Goal: Navigation & Orientation: Find specific page/section

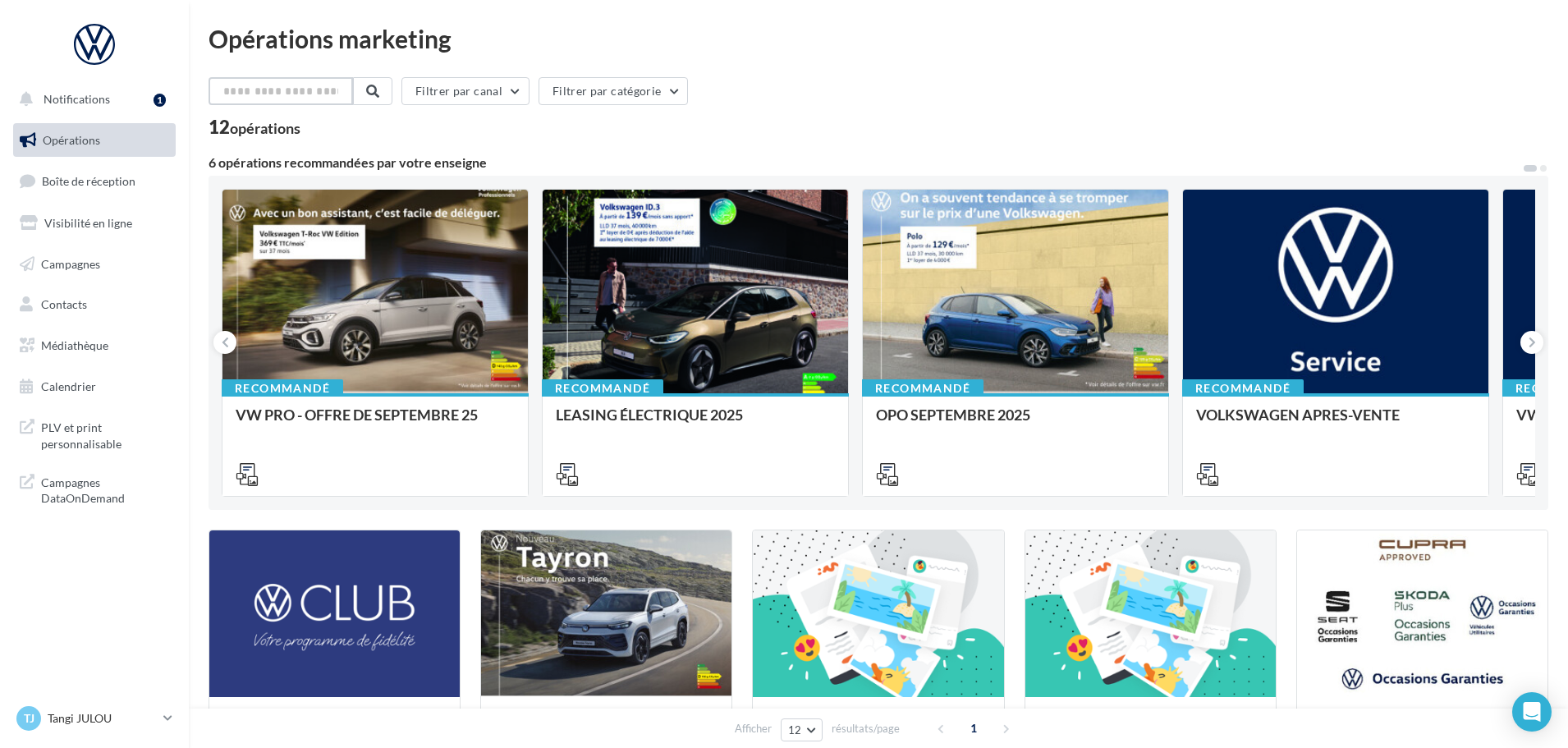
click at [291, 95] on input "text" at bounding box center [281, 91] width 145 height 28
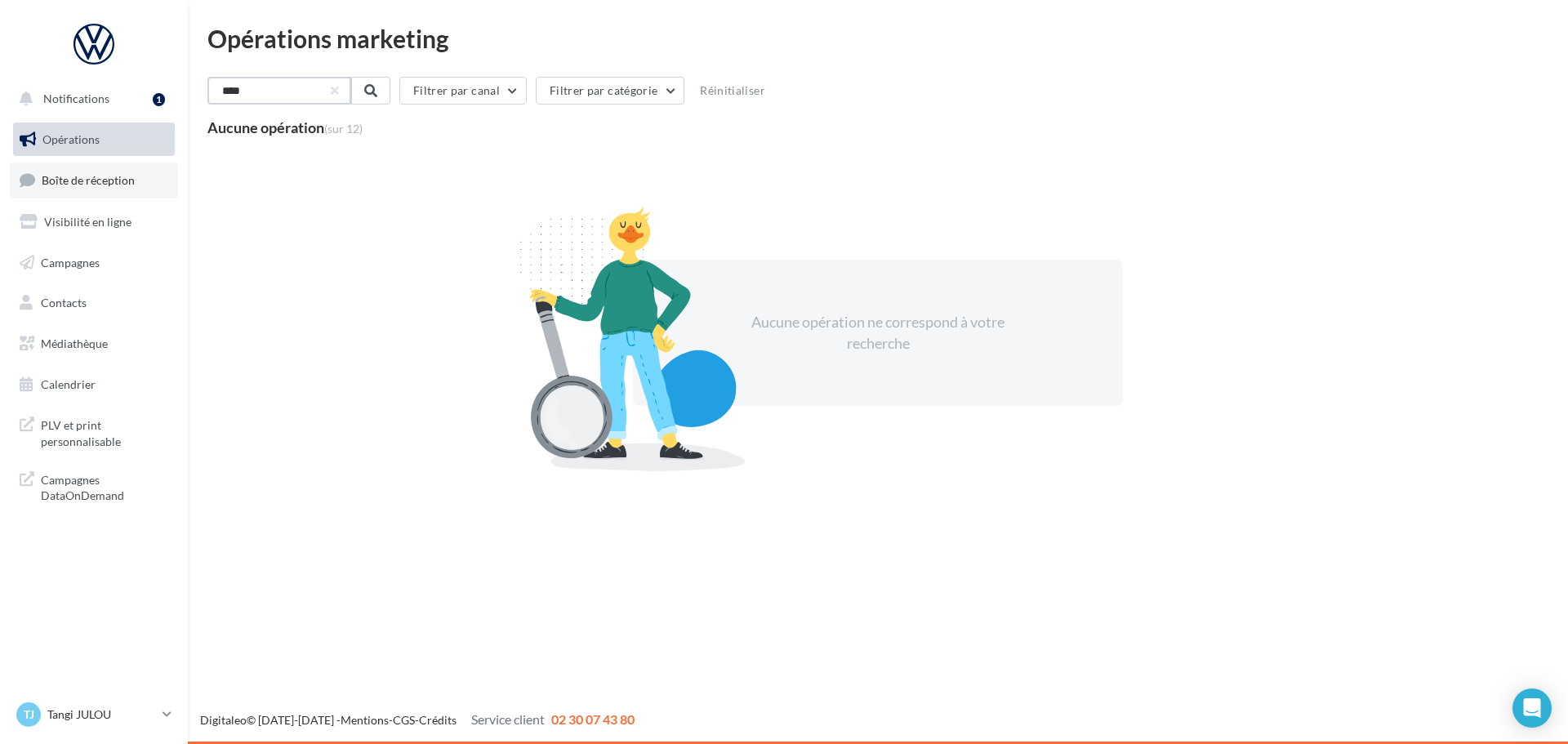
type input "***"
click at [80, 177] on span "Boîte de réception" at bounding box center [87, 180] width 93 height 14
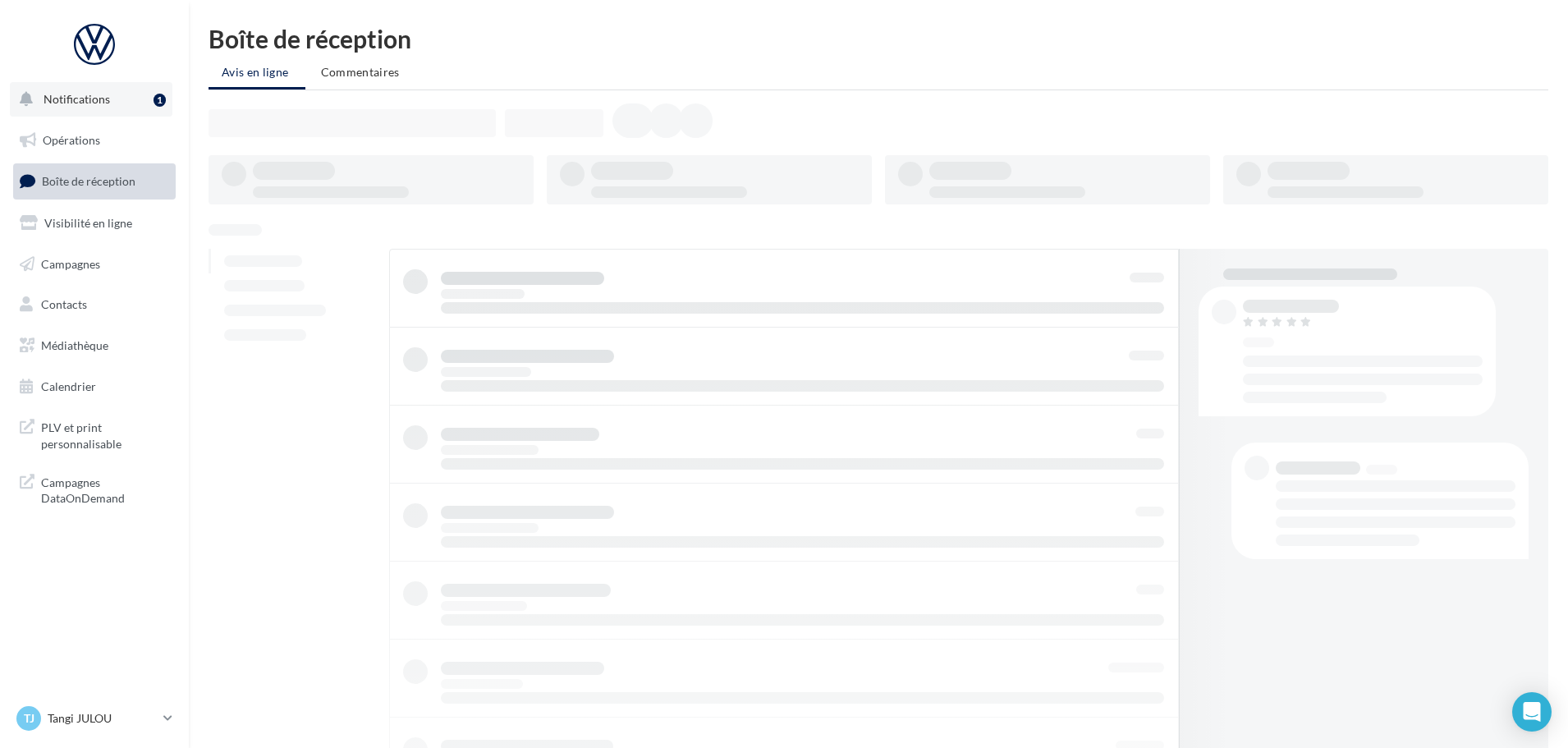
click at [73, 107] on button "Notifications 1" at bounding box center [91, 99] width 162 height 34
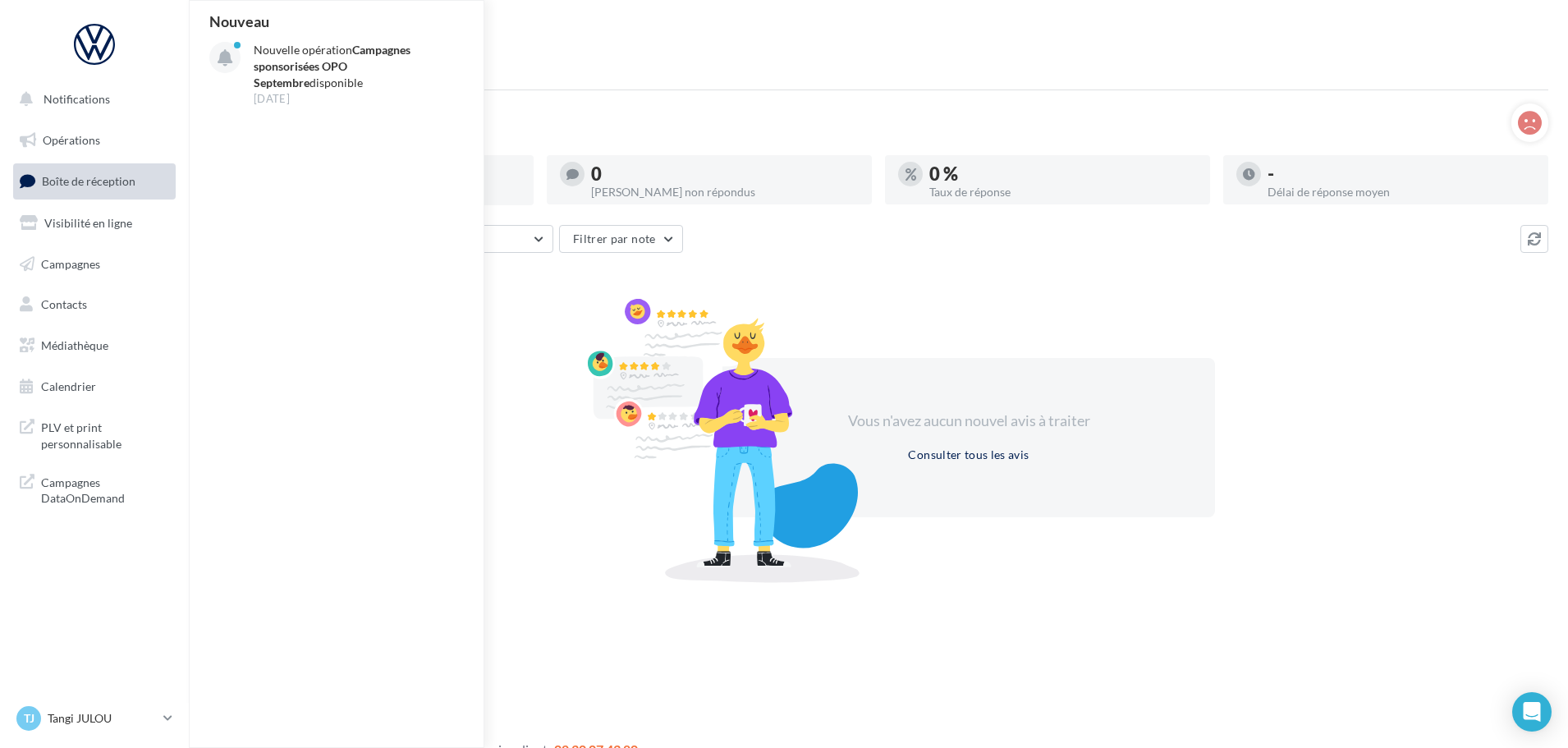
click at [605, 414] on div at bounding box center [722, 440] width 287 height 286
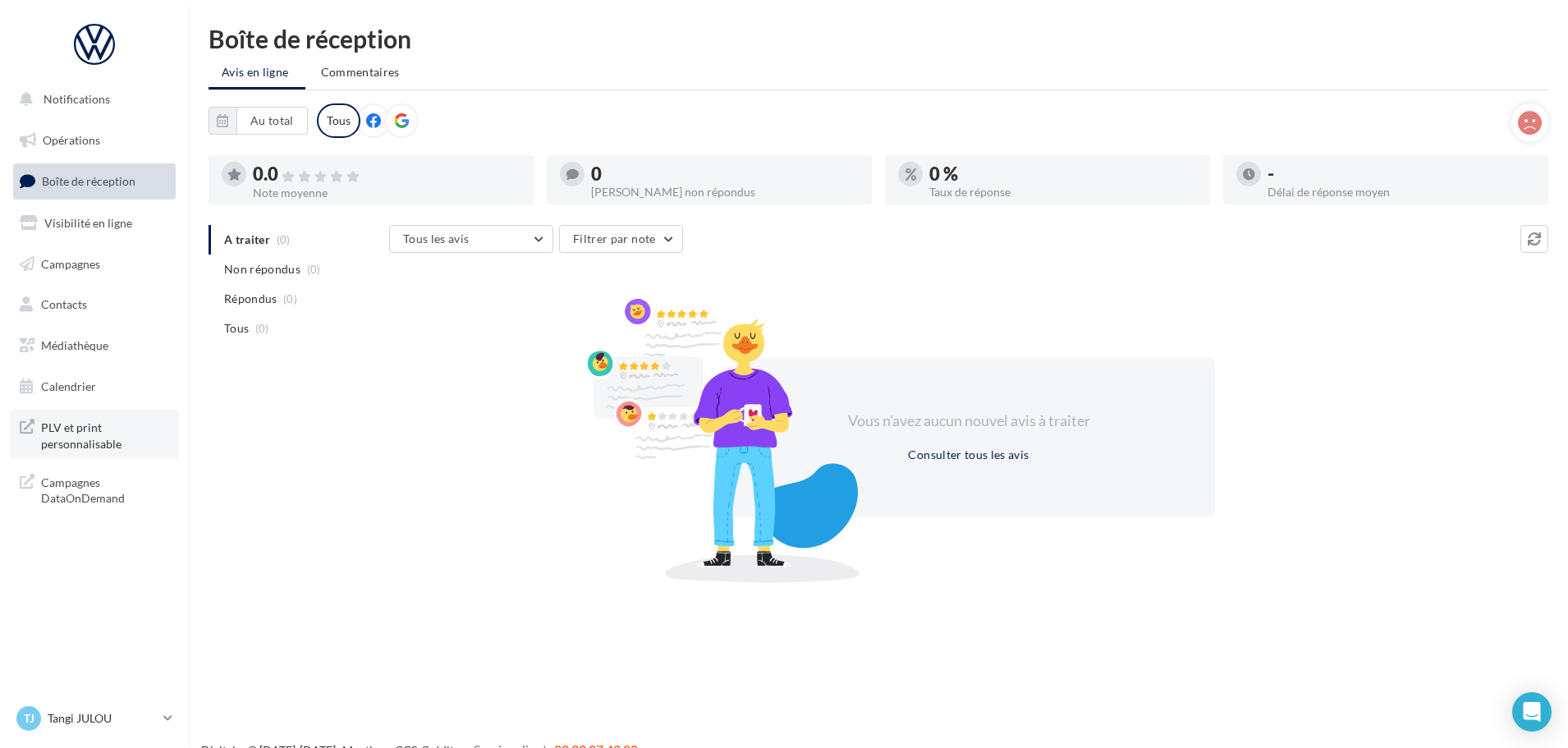
click at [58, 433] on span "PLV et print personnalisable" at bounding box center [104, 434] width 128 height 35
